Goal: Transaction & Acquisition: Purchase product/service

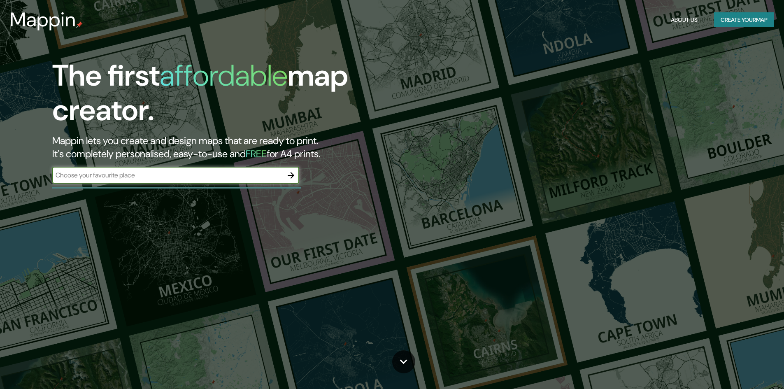
click at [179, 177] on input "text" at bounding box center [167, 174] width 230 height 9
type input "Puerto [PERSON_NAME]"
click at [291, 178] on icon "button" at bounding box center [291, 175] width 7 height 7
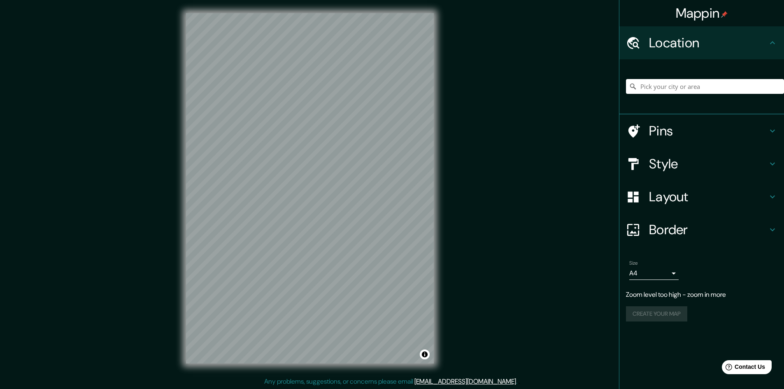
click at [450, 197] on div "Mappin Location Pins Style Layout Border Choose a border. Hint : you can make l…" at bounding box center [392, 195] width 784 height 390
click at [650, 88] on input "Pick your city or area" at bounding box center [705, 86] width 158 height 15
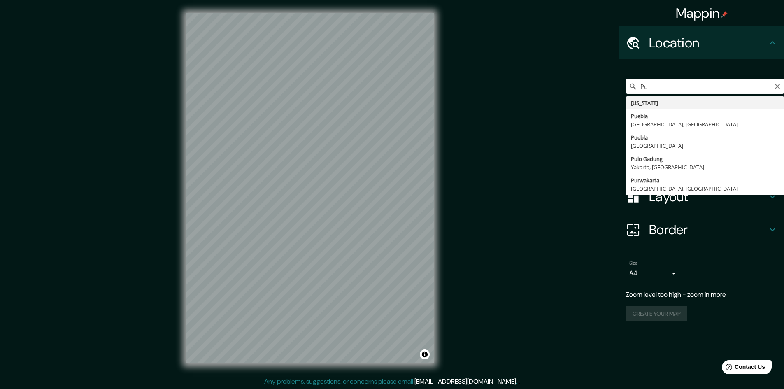
drag, startPoint x: 655, startPoint y: 84, endPoint x: 612, endPoint y: 92, distance: 43.4
click at [613, 91] on div "Mappin Location [GEOGRAPHIC_DATA] [US_STATE] [GEOGRAPHIC_DATA] [GEOGRAPHIC_DATA…" at bounding box center [392, 195] width 784 height 390
paste input "[PERSON_NAME]"
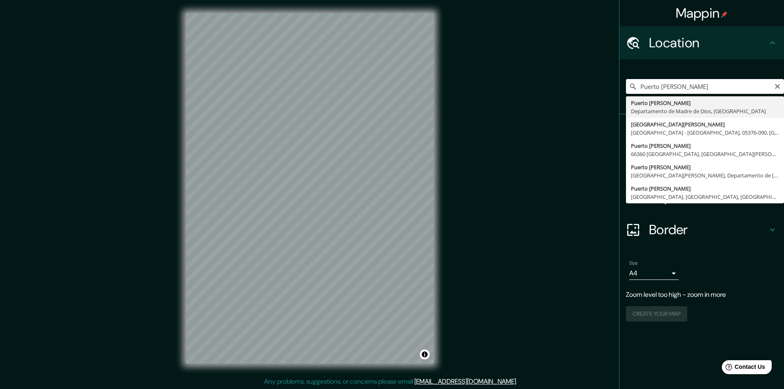
type input "[GEOGRAPHIC_DATA][PERSON_NAME], Departamento de [GEOGRAPHIC_DATA], [GEOGRAPHIC_…"
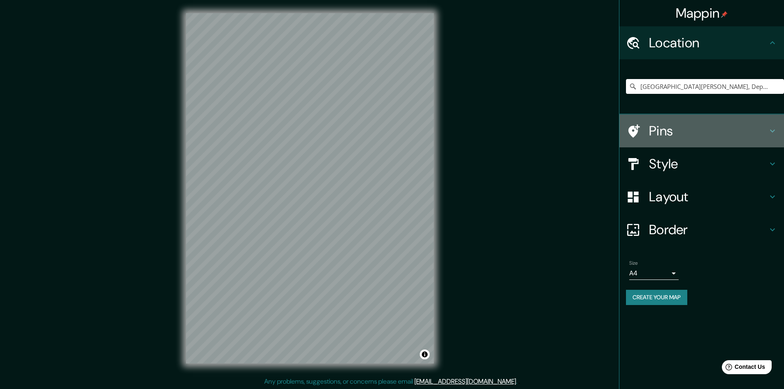
click at [671, 136] on h4 "Pins" at bounding box center [708, 131] width 119 height 16
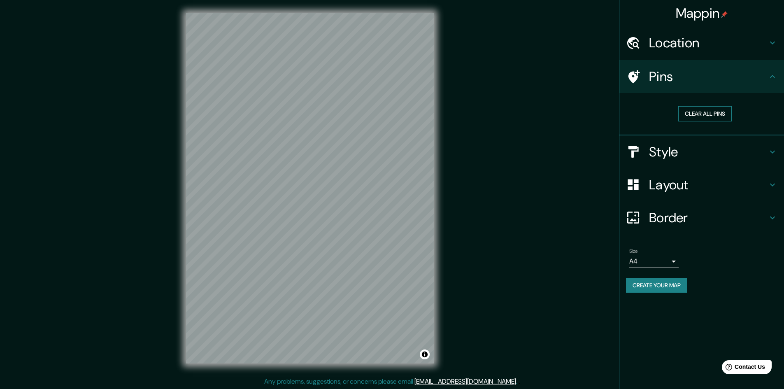
click at [693, 115] on button "Clear all pins" at bounding box center [705, 113] width 54 height 15
drag, startPoint x: 402, startPoint y: 181, endPoint x: 513, endPoint y: 170, distance: 110.9
click at [513, 170] on div "Mappin Location [GEOGRAPHIC_DATA][PERSON_NAME], [GEOGRAPHIC_DATA], [GEOGRAPHIC_…" at bounding box center [392, 195] width 784 height 390
click at [696, 111] on button "Clear all pins" at bounding box center [705, 113] width 54 height 15
click at [686, 87] on div "Pins" at bounding box center [701, 76] width 165 height 33
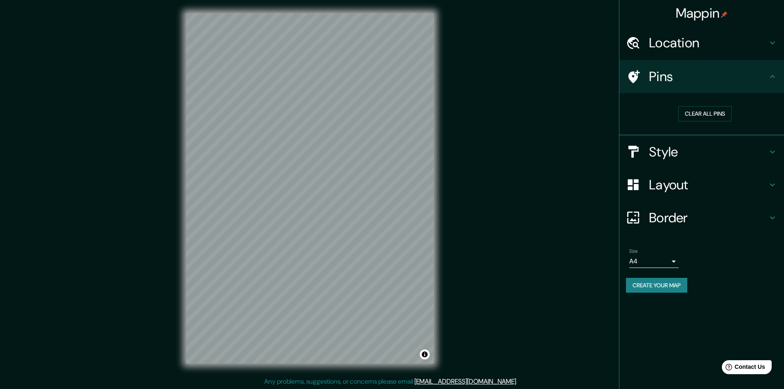
click at [654, 161] on div "Style" at bounding box center [701, 151] width 165 height 33
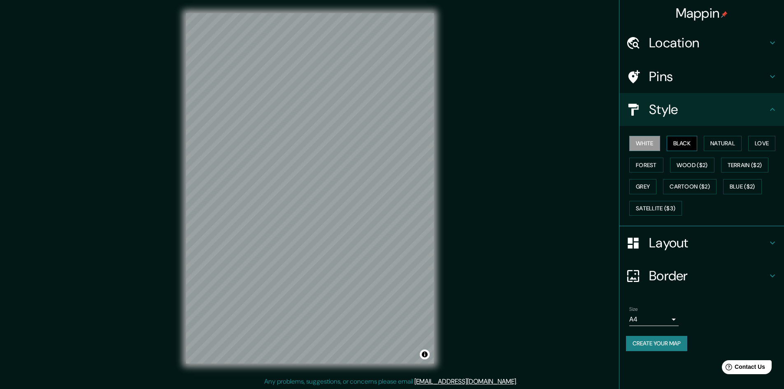
click at [684, 142] on button "Black" at bounding box center [682, 143] width 31 height 15
click at [711, 143] on button "Natural" at bounding box center [723, 143] width 38 height 15
click at [757, 142] on button "Love" at bounding box center [761, 143] width 27 height 15
click at [649, 167] on button "Forest" at bounding box center [646, 165] width 34 height 15
drag, startPoint x: 683, startPoint y: 166, endPoint x: 648, endPoint y: 179, distance: 37.5
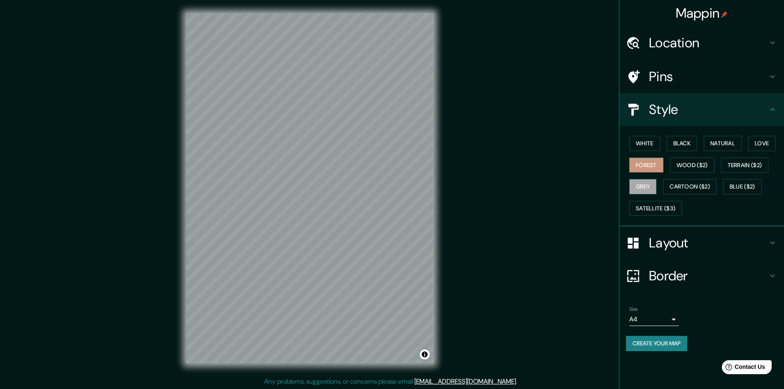
click at [651, 175] on div "White Black Natural Love Forest Wood ($2) Terrain ($2) Grey Cartoon ($2) Blue (…" at bounding box center [705, 176] width 158 height 86
click at [644, 186] on button "Grey" at bounding box center [642, 186] width 27 height 15
click at [642, 143] on button "White" at bounding box center [644, 143] width 31 height 15
click at [670, 142] on button "Black" at bounding box center [682, 143] width 31 height 15
click at [639, 140] on button "White" at bounding box center [644, 143] width 31 height 15
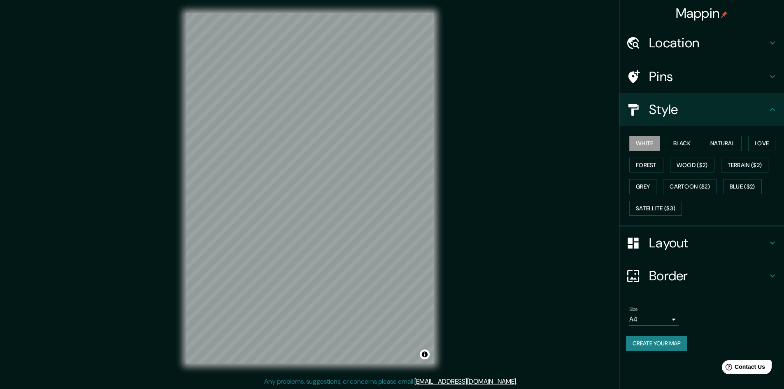
click at [665, 235] on h4 "Layout" at bounding box center [708, 243] width 119 height 16
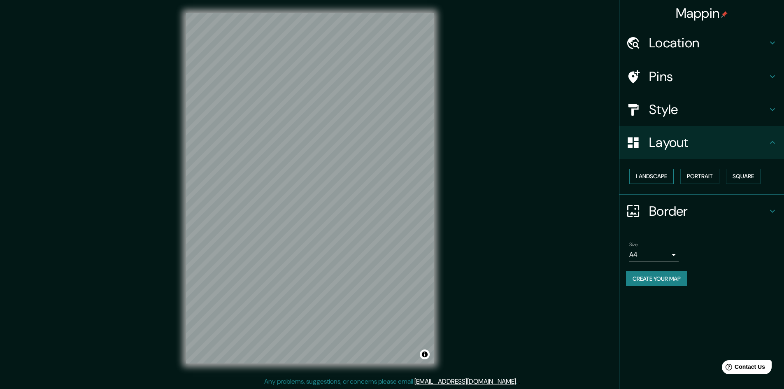
click at [647, 176] on button "Landscape" at bounding box center [651, 176] width 44 height 15
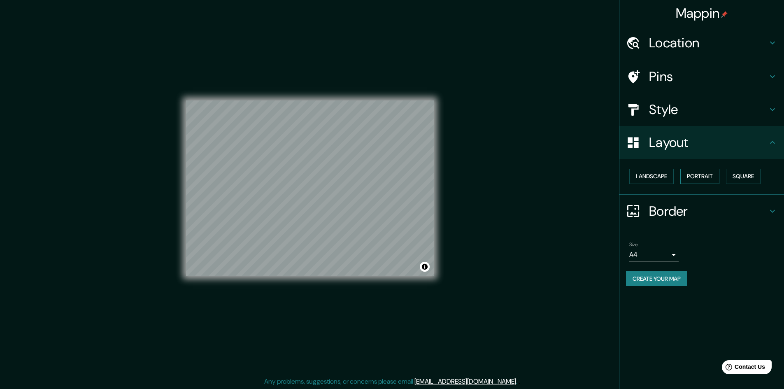
click at [711, 177] on button "Portrait" at bounding box center [699, 176] width 39 height 15
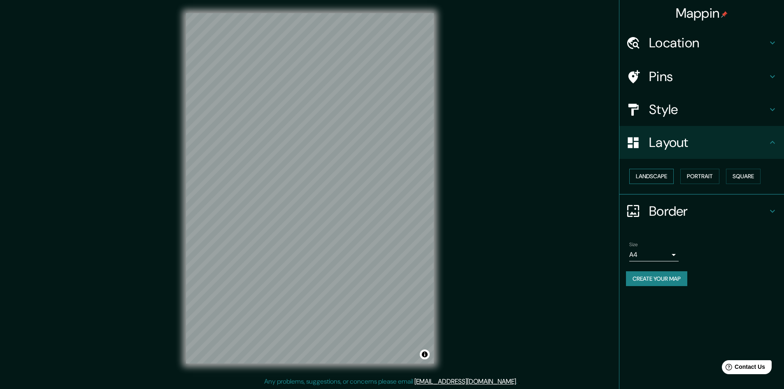
click at [655, 180] on button "Landscape" at bounding box center [651, 176] width 44 height 15
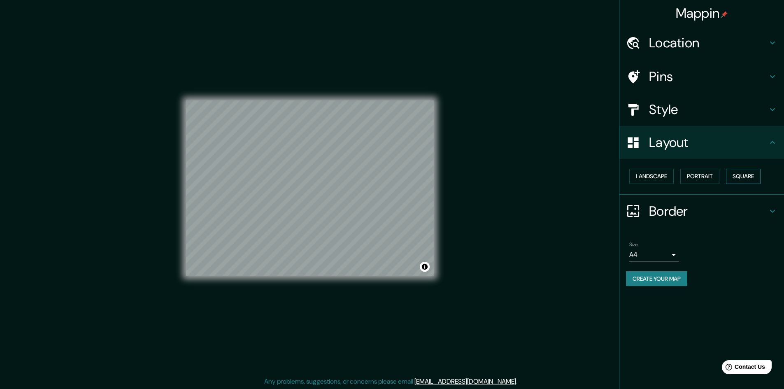
click at [747, 179] on button "Square" at bounding box center [743, 176] width 35 height 15
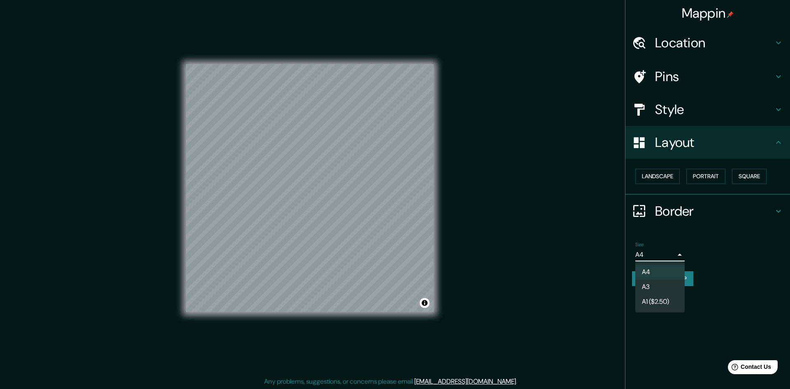
click at [658, 256] on body "Mappin Location [GEOGRAPHIC_DATA][PERSON_NAME], [GEOGRAPHIC_DATA], [GEOGRAPHIC_…" at bounding box center [395, 194] width 790 height 389
click at [658, 256] on div at bounding box center [395, 194] width 790 height 389
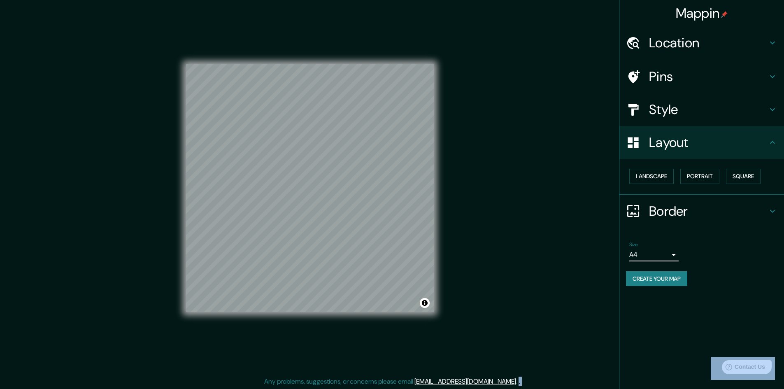
click at [675, 220] on div "Border" at bounding box center [701, 211] width 165 height 33
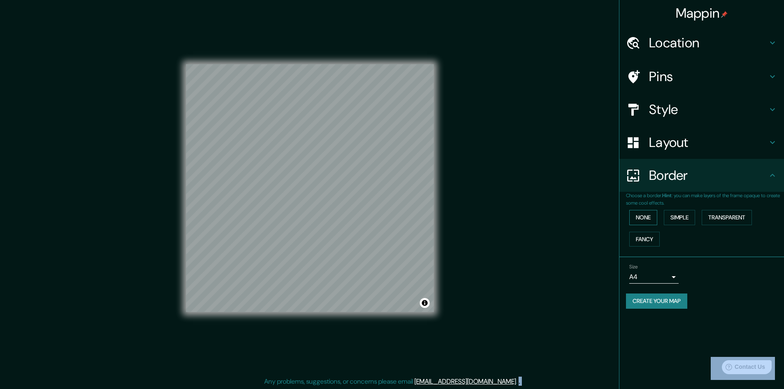
click at [649, 220] on button "None" at bounding box center [643, 217] width 28 height 15
click at [667, 218] on button "Simple" at bounding box center [679, 217] width 31 height 15
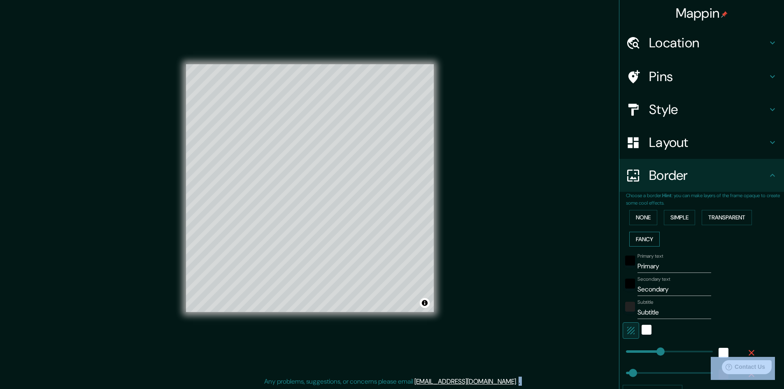
click at [645, 234] on button "Fancy" at bounding box center [644, 239] width 30 height 15
click at [640, 233] on button "Fancy" at bounding box center [644, 239] width 30 height 15
type input "241"
type input "48"
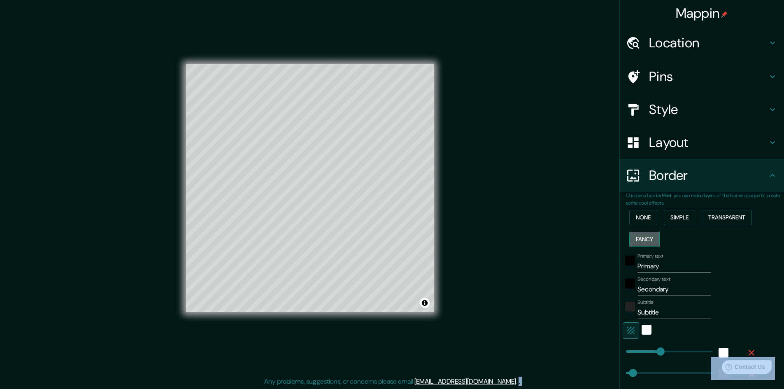
type input "24"
click at [632, 237] on button "Fancy" at bounding box center [644, 239] width 30 height 15
type input "241"
type input "48"
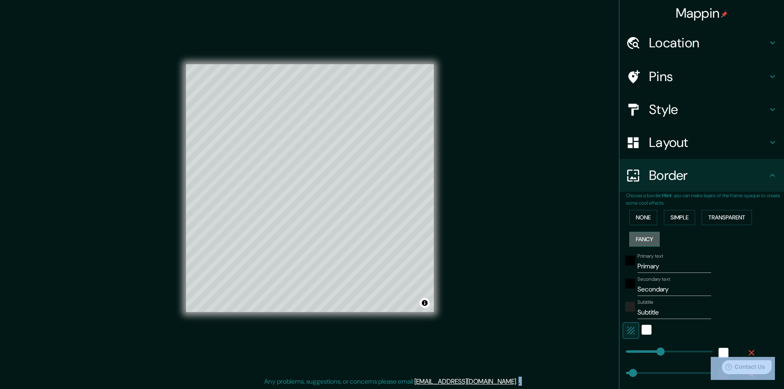
type input "24"
click at [633, 236] on button "Fancy" at bounding box center [644, 239] width 30 height 15
type input "241"
type input "48"
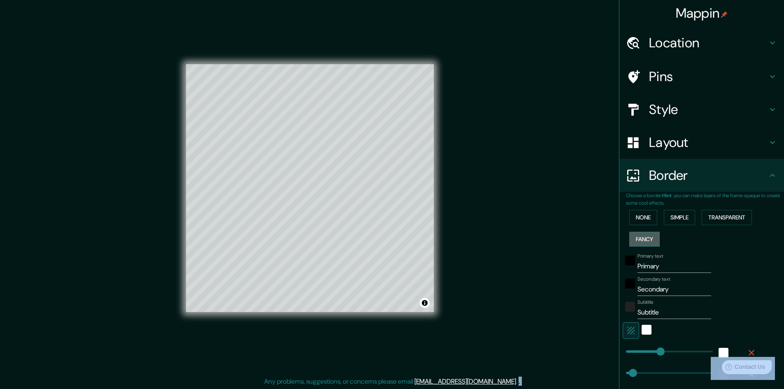
type input "24"
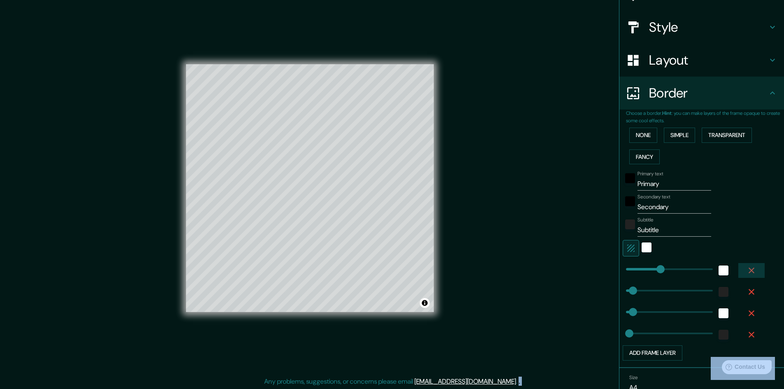
click at [747, 266] on icon "button" at bounding box center [752, 270] width 10 height 10
type input "48"
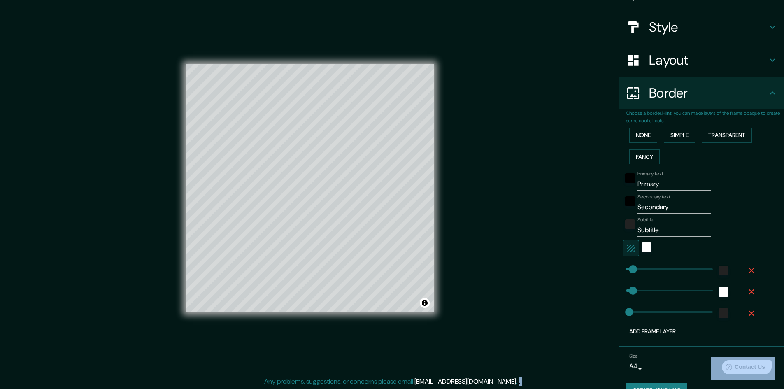
click at [747, 266] on icon "button" at bounding box center [752, 270] width 10 height 10
type input "48"
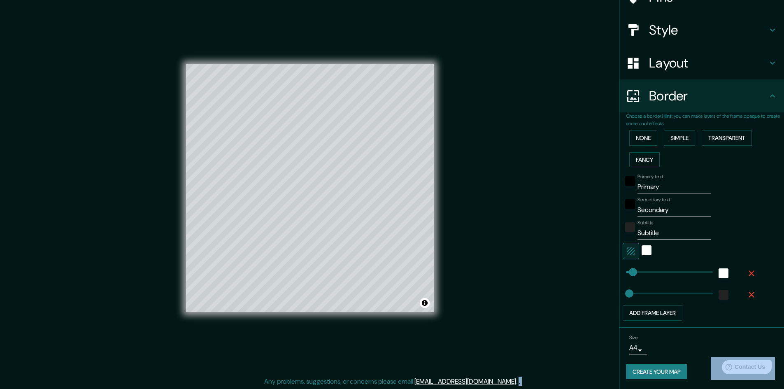
click at [744, 266] on button "button" at bounding box center [751, 273] width 26 height 15
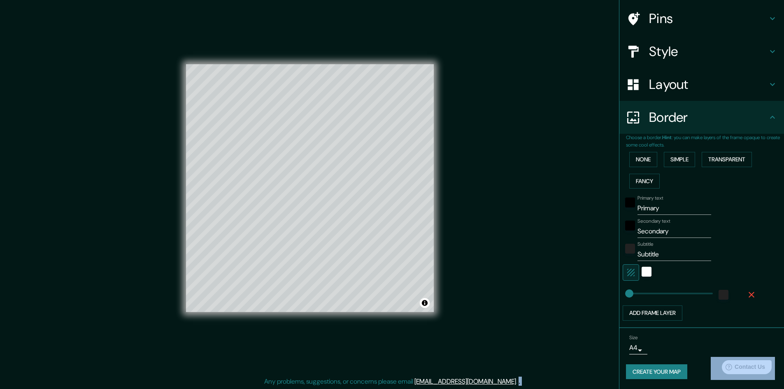
click at [747, 292] on icon "button" at bounding box center [752, 295] width 10 height 10
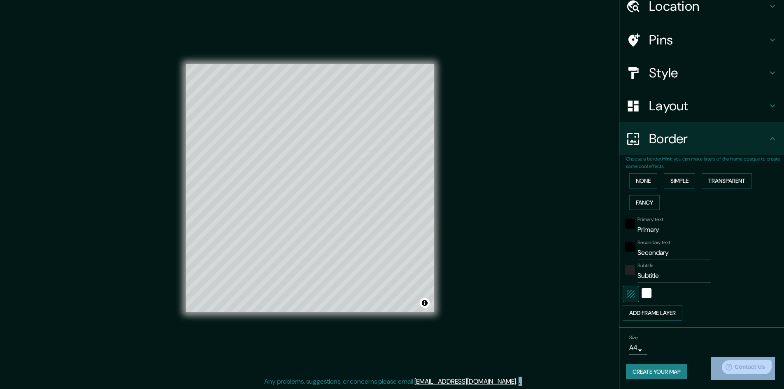
scroll to position [37, 0]
click at [630, 288] on button "button" at bounding box center [631, 294] width 16 height 16
drag, startPoint x: 518, startPoint y: 275, endPoint x: 445, endPoint y: 216, distance: 93.9
click at [445, 216] on div "© Mapbox © OpenStreetMap Improve this map" at bounding box center [310, 188] width 274 height 377
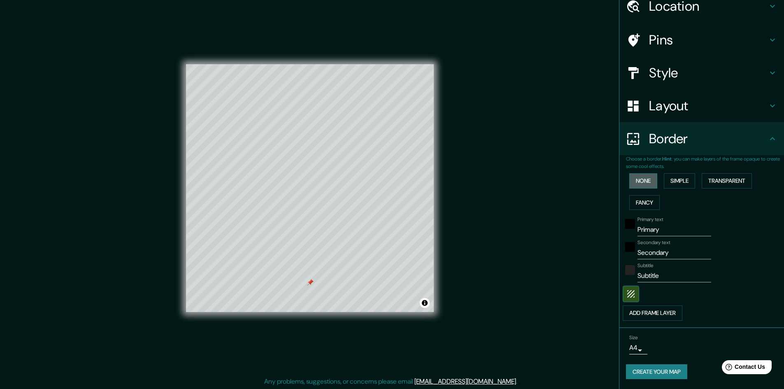
click at [643, 182] on button "None" at bounding box center [643, 180] width 28 height 15
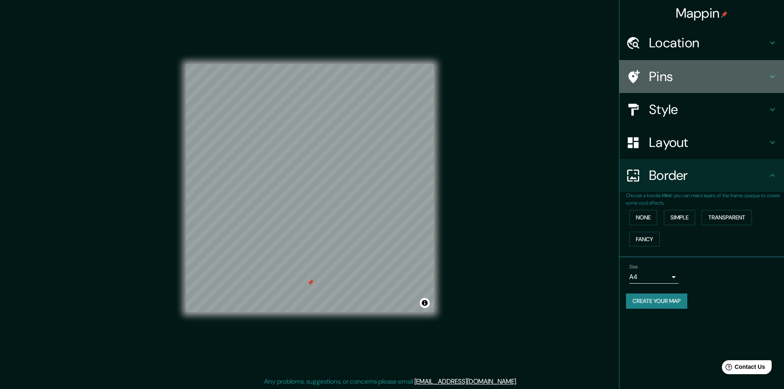
click at [640, 78] on div at bounding box center [637, 77] width 23 height 14
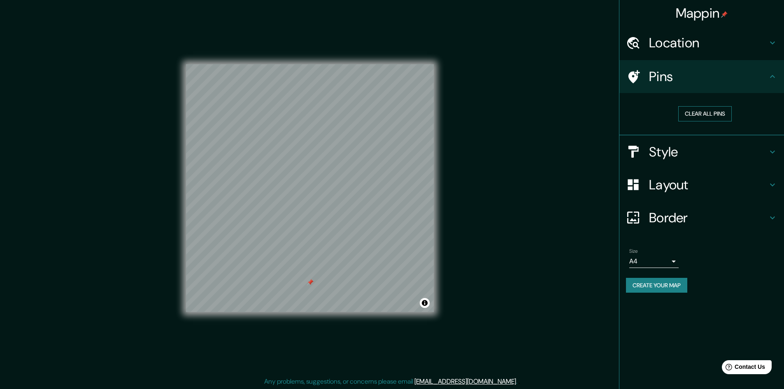
click at [686, 112] on button "Clear all pins" at bounding box center [705, 113] width 54 height 15
click at [665, 220] on h4 "Border" at bounding box center [708, 217] width 119 height 16
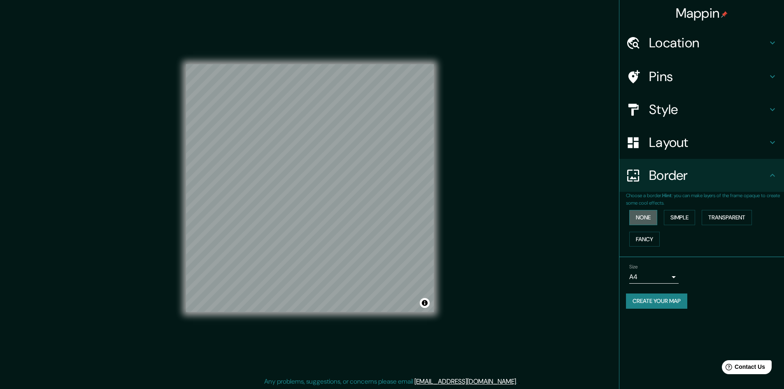
click at [649, 223] on button "None" at bounding box center [643, 217] width 28 height 15
click at [675, 217] on button "Simple" at bounding box center [679, 217] width 31 height 15
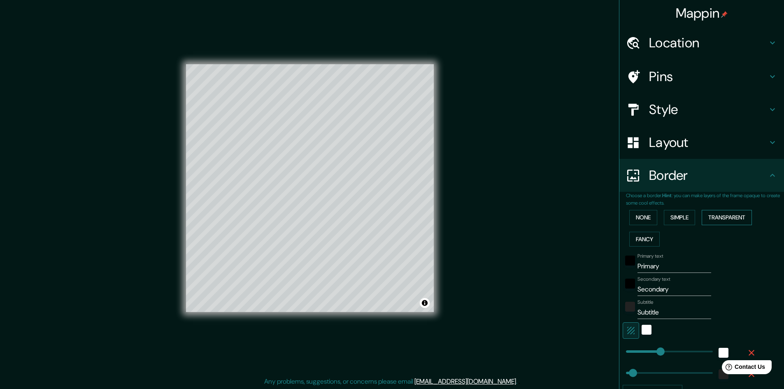
click at [713, 215] on button "Transparent" at bounding box center [727, 217] width 50 height 15
click at [646, 239] on button "Fancy" at bounding box center [644, 239] width 30 height 15
drag, startPoint x: 635, startPoint y: 268, endPoint x: 590, endPoint y: 272, distance: 44.6
click at [591, 272] on div "Mappin Location [GEOGRAPHIC_DATA][PERSON_NAME], [GEOGRAPHIC_DATA], [GEOGRAPHIC_…" at bounding box center [392, 195] width 784 height 390
type input "241"
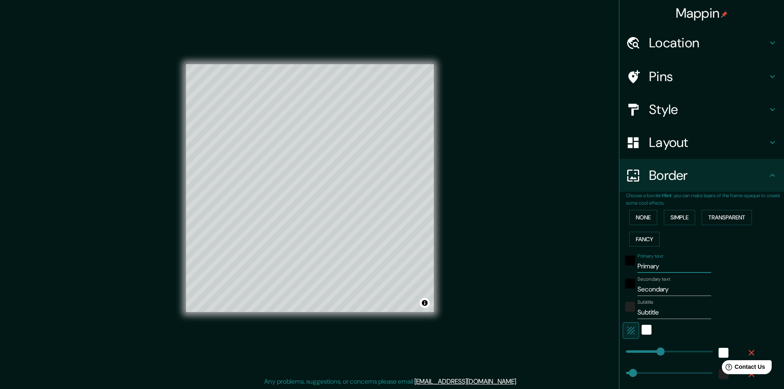
type input "48"
type input "24"
drag, startPoint x: 654, startPoint y: 283, endPoint x: 614, endPoint y: 288, distance: 39.9
click at [619, 288] on div "Choose a border. Hint : you can make layers of the frame opaque to create some …" at bounding box center [701, 321] width 165 height 258
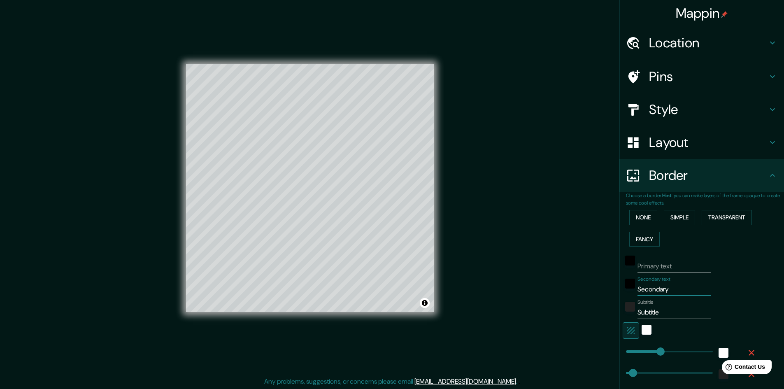
drag, startPoint x: 676, startPoint y: 283, endPoint x: 612, endPoint y: 294, distance: 64.7
click at [612, 294] on div "Mappin Location [GEOGRAPHIC_DATA][PERSON_NAME], [GEOGRAPHIC_DATA], [GEOGRAPHIC_…" at bounding box center [392, 195] width 784 height 390
type input "241"
type input "48"
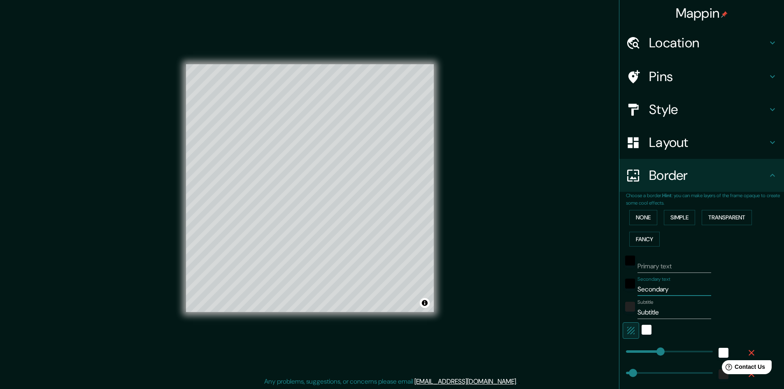
type input "24"
drag, startPoint x: 666, startPoint y: 308, endPoint x: 621, endPoint y: 313, distance: 45.9
click at [623, 313] on div "Subtitle Subtitle" at bounding box center [690, 309] width 135 height 20
type input "241"
type input "48"
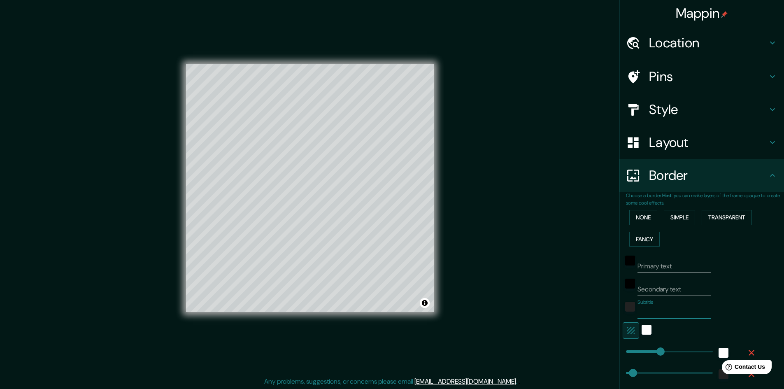
type input "48"
type input "24"
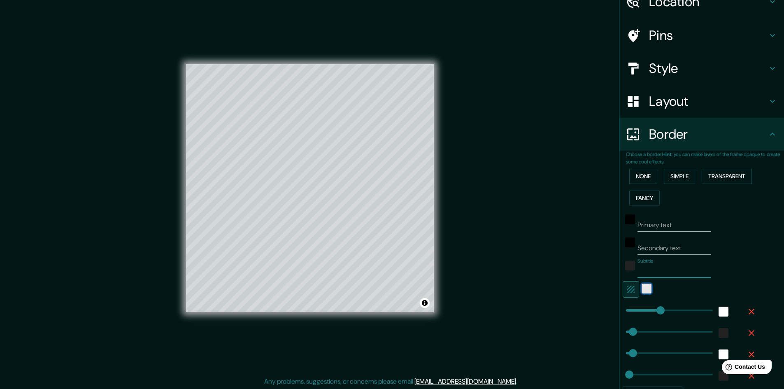
click at [642, 290] on div "white" at bounding box center [647, 289] width 10 height 10
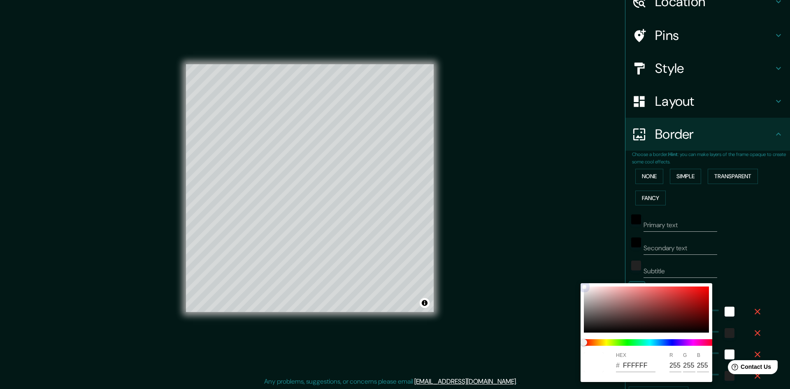
click at [623, 292] on div at bounding box center [646, 309] width 125 height 46
type input "241"
type input "48"
type input "24"
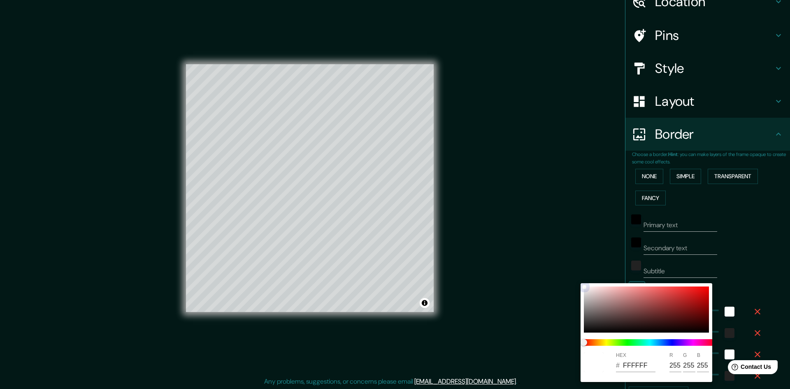
type input "E19B9B"
type input "225"
type input "155"
type input "241"
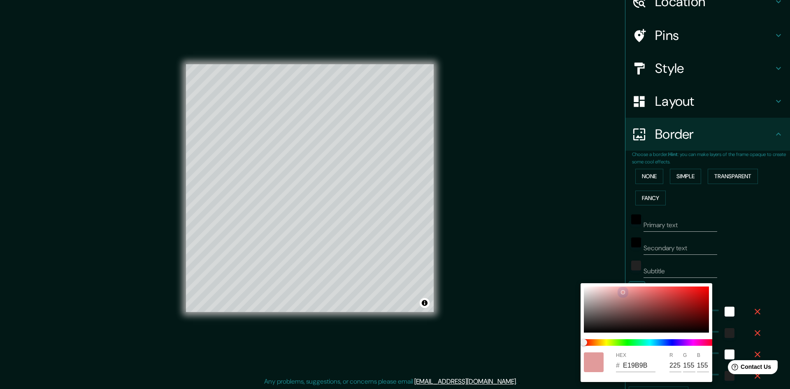
type input "48"
type input "24"
type input "F4E5E5"
type input "244"
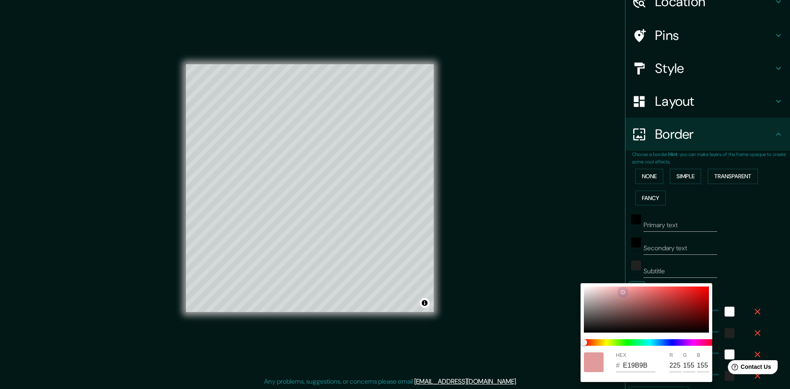
type input "229"
drag, startPoint x: 622, startPoint y: 293, endPoint x: 563, endPoint y: 278, distance: 61.0
click at [564, 282] on div "HEX # F4E5E5 R 244 G 229 B 229" at bounding box center [395, 194] width 790 height 389
click at [572, 249] on div at bounding box center [395, 194] width 790 height 389
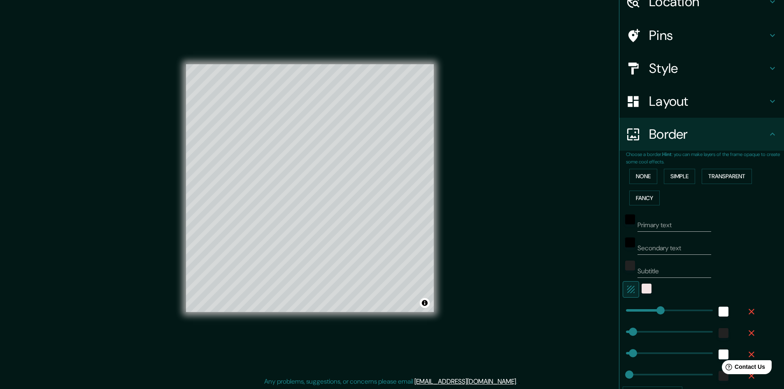
click at [623, 288] on button "button" at bounding box center [631, 289] width 16 height 16
type input "241"
type input "48"
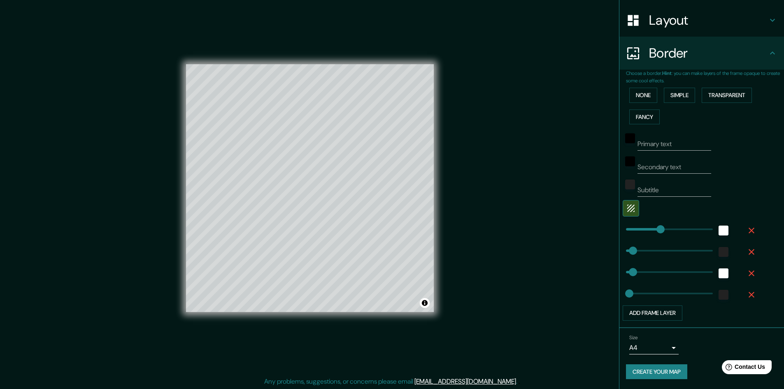
type input "24"
click at [747, 233] on icon "button" at bounding box center [752, 231] width 10 height 10
type input "48"
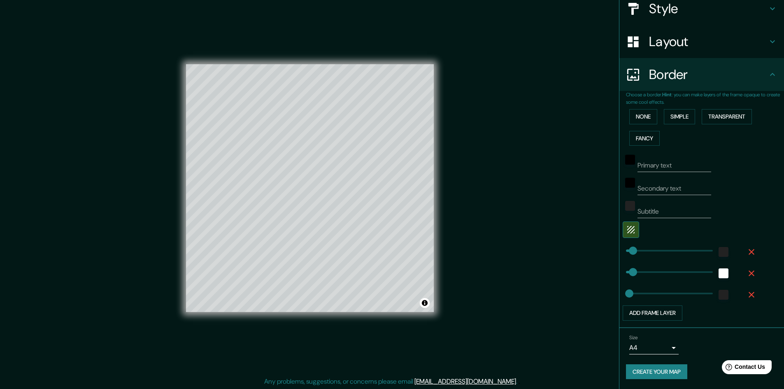
click at [747, 249] on icon "button" at bounding box center [752, 252] width 10 height 10
type input "48"
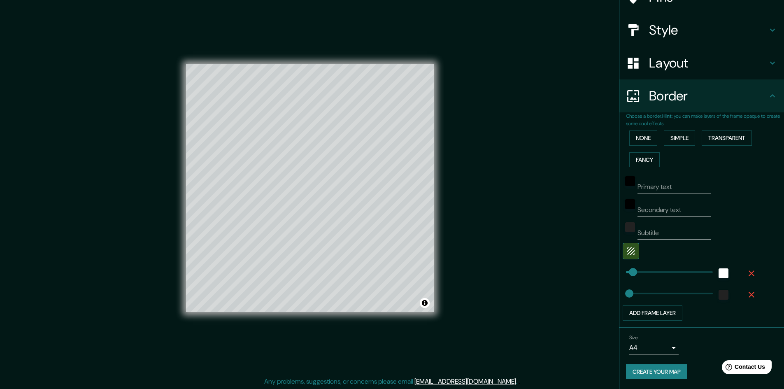
click at [743, 263] on div at bounding box center [690, 272] width 135 height 18
click at [749, 271] on icon "button" at bounding box center [752, 273] width 6 height 6
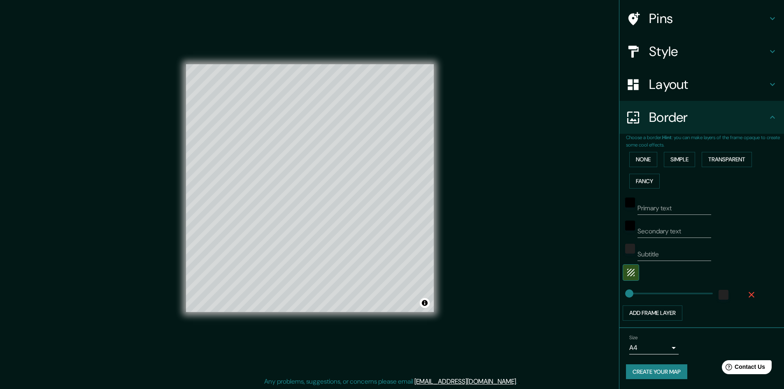
click at [742, 280] on div at bounding box center [690, 272] width 135 height 16
click at [742, 287] on button "button" at bounding box center [751, 294] width 26 height 15
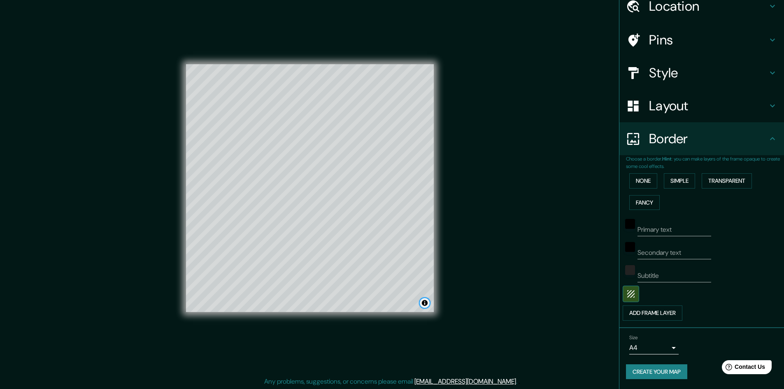
click at [422, 303] on button "Toggle attribution" at bounding box center [425, 303] width 10 height 10
click at [480, 298] on div "Mappin Location [GEOGRAPHIC_DATA][PERSON_NAME], [GEOGRAPHIC_DATA], [GEOGRAPHIC_…" at bounding box center [392, 195] width 784 height 390
click at [423, 301] on button "Toggle attribution" at bounding box center [425, 303] width 10 height 10
click at [662, 374] on button "Create your map" at bounding box center [656, 371] width 61 height 15
click at [547, 226] on div "Mappin Location [GEOGRAPHIC_DATA][PERSON_NAME], [GEOGRAPHIC_DATA], [GEOGRAPHIC_…" at bounding box center [392, 195] width 784 height 390
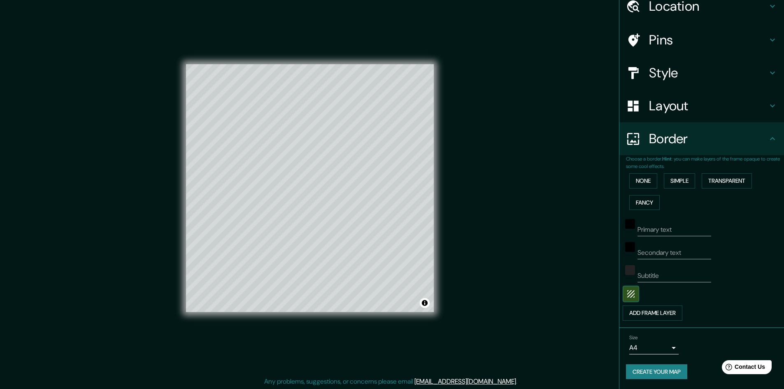
scroll to position [1, 0]
click at [670, 349] on body "Mappin Location [GEOGRAPHIC_DATA][PERSON_NAME], [GEOGRAPHIC_DATA], [GEOGRAPHIC_…" at bounding box center [392, 193] width 784 height 389
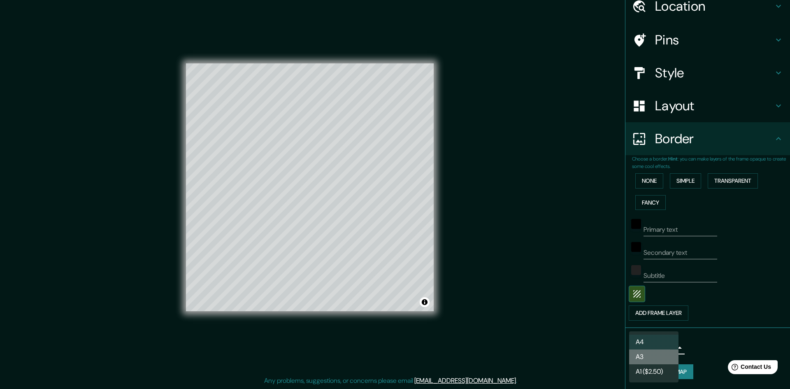
click at [661, 350] on li "A3" at bounding box center [653, 356] width 49 height 15
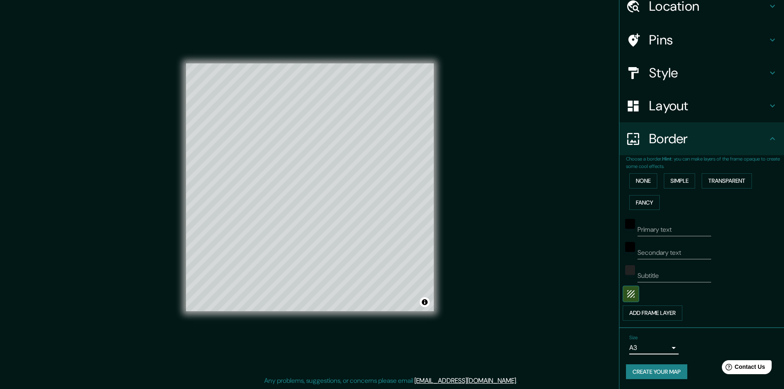
click at [661, 353] on body "Mappin Location [GEOGRAPHIC_DATA][PERSON_NAME], [GEOGRAPHIC_DATA], [GEOGRAPHIC_…" at bounding box center [392, 193] width 784 height 389
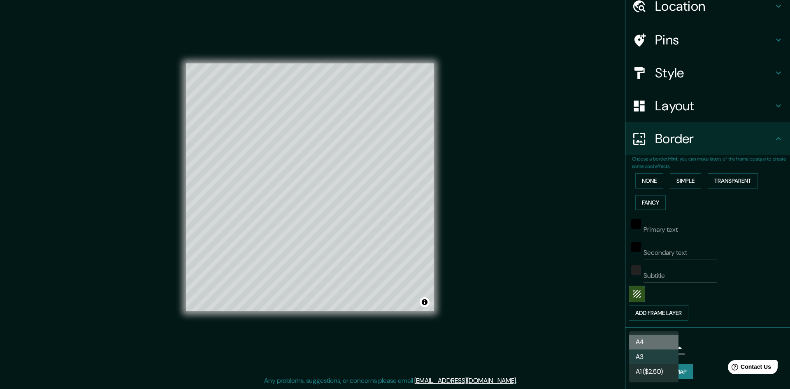
click at [659, 345] on li "A4" at bounding box center [653, 342] width 49 height 15
type input "single"
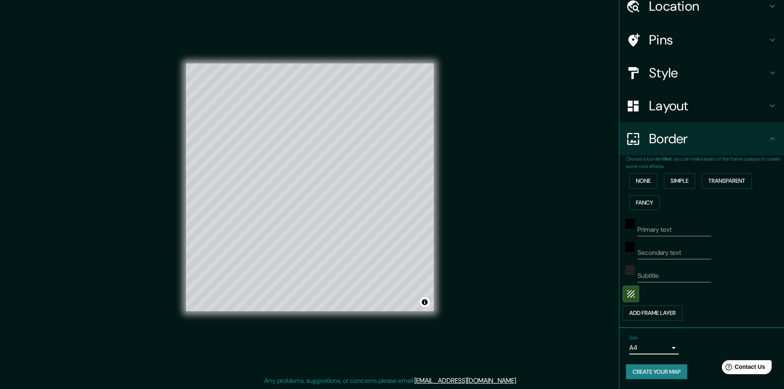
click at [658, 368] on button "Create your map" at bounding box center [656, 371] width 61 height 15
click at [645, 371] on button "Create your map" at bounding box center [656, 371] width 61 height 15
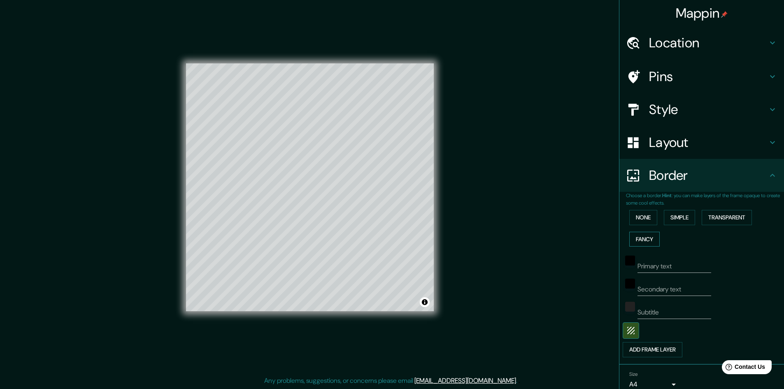
scroll to position [0, 0]
click at [633, 36] on icon at bounding box center [633, 43] width 14 height 14
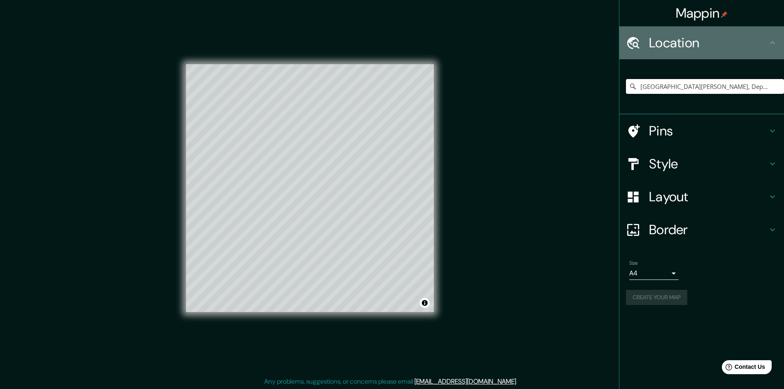
click at [643, 43] on div at bounding box center [637, 43] width 23 height 14
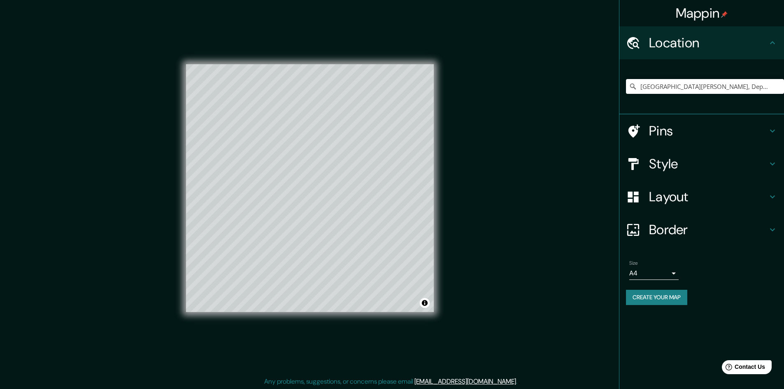
click at [663, 236] on h4 "Border" at bounding box center [708, 229] width 119 height 16
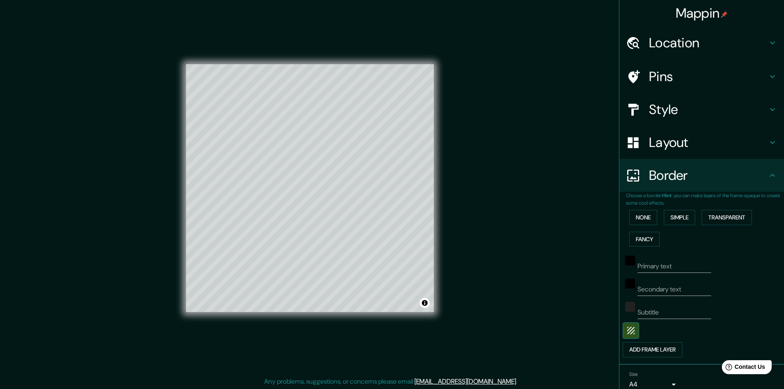
click at [660, 170] on h4 "Border" at bounding box center [708, 175] width 119 height 16
click at [657, 181] on h4 "Border" at bounding box center [708, 175] width 119 height 16
click at [93, 122] on div "Mappin Location [GEOGRAPHIC_DATA][PERSON_NAME], [GEOGRAPHIC_DATA], [GEOGRAPHIC_…" at bounding box center [392, 194] width 784 height 390
click at [649, 47] on h4 "Location" at bounding box center [708, 43] width 119 height 16
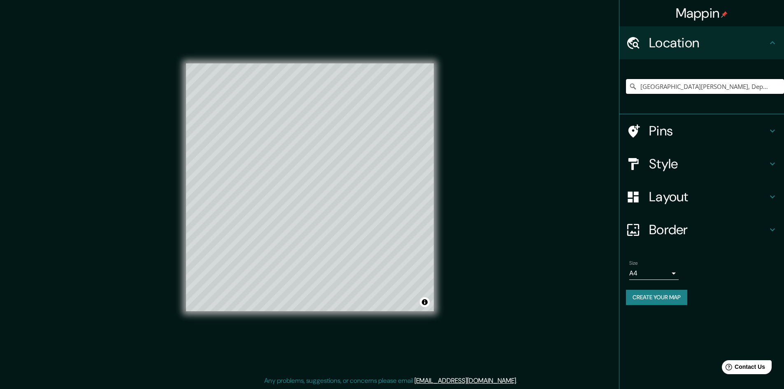
click at [650, 87] on input "[GEOGRAPHIC_DATA][PERSON_NAME], Departamento de [GEOGRAPHIC_DATA], [GEOGRAPHIC_…" at bounding box center [705, 86] width 158 height 15
click at [776, 86] on icon "Clear" at bounding box center [777, 86] width 7 height 7
paste input "ZOFRACOBIJA - [PERSON_NAME] Comercial e Industrial de Cobija"
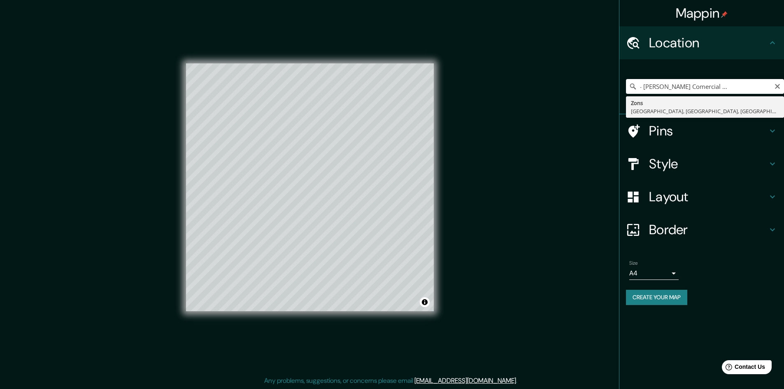
type input "Zons, [GEOGRAPHIC_DATA], [GEOGRAPHIC_DATA], [GEOGRAPHIC_DATA]"
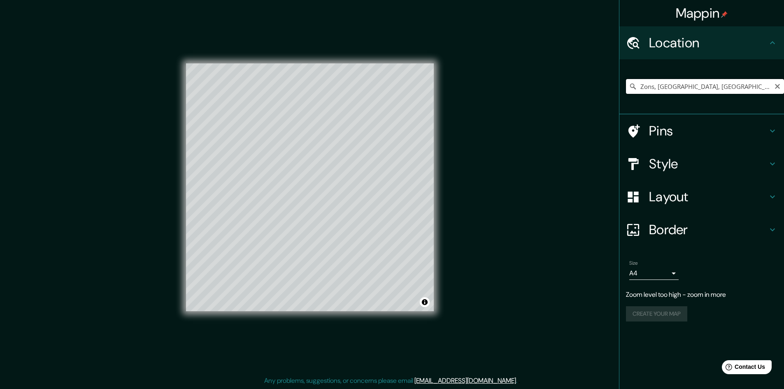
click at [777, 90] on input "Zons, [GEOGRAPHIC_DATA], [GEOGRAPHIC_DATA], [GEOGRAPHIC_DATA]" at bounding box center [705, 86] width 158 height 15
click at [777, 85] on icon "Clear" at bounding box center [777, 86] width 7 height 7
paste input "ZOFRACOBIJA - [PERSON_NAME] Comercial e Industrial de Cobija"
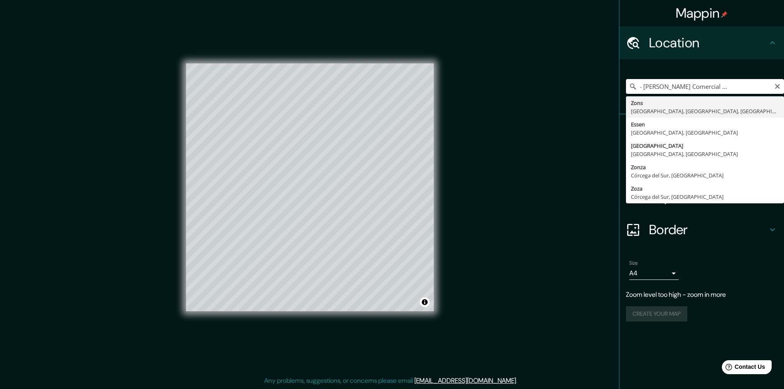
type input "ZOFRACOBIJA - [PERSON_NAME] Comercial e Industrial de Cobija"
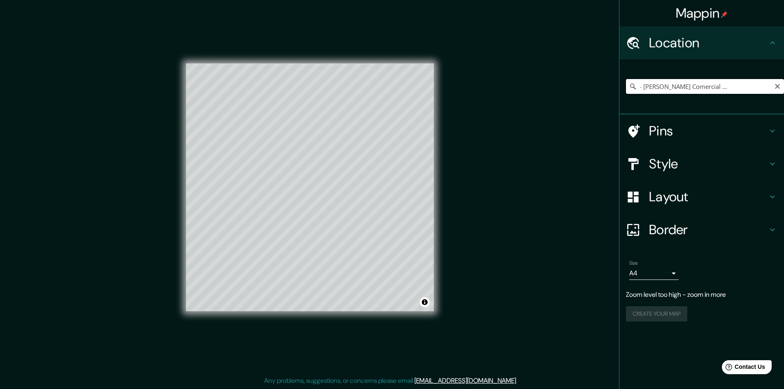
scroll to position [0, 0]
click at [780, 86] on icon "Clear" at bounding box center [777, 86] width 7 height 7
click at [775, 88] on input "Pick your city or area" at bounding box center [705, 86] width 158 height 15
paste input "ZOFRACOBIJA - [PERSON_NAME] Comercial e Industrial de Cobija"
type input "Zons, [GEOGRAPHIC_DATA], [GEOGRAPHIC_DATA], [GEOGRAPHIC_DATA]"
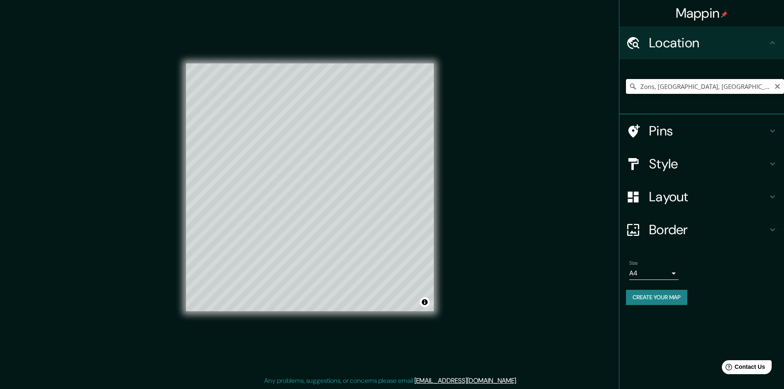
drag, startPoint x: 776, startPoint y: 86, endPoint x: 772, endPoint y: 87, distance: 4.6
click at [777, 86] on icon "Clear" at bounding box center [777, 86] width 7 height 7
click at [706, 86] on input "Pick your city or area" at bounding box center [705, 86] width 158 height 15
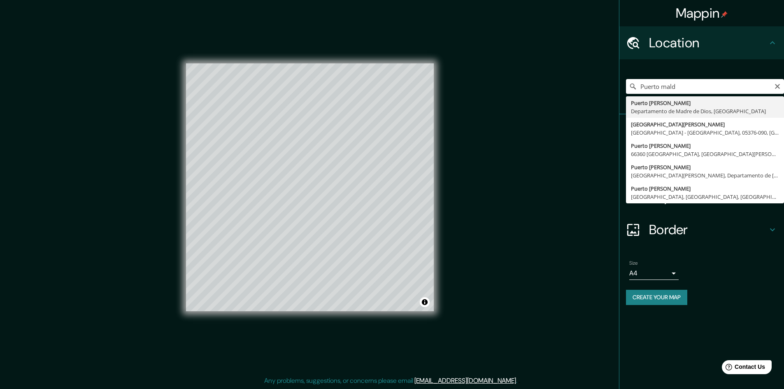
type input "[GEOGRAPHIC_DATA][PERSON_NAME], Departamento de [GEOGRAPHIC_DATA], [GEOGRAPHIC_…"
